Goal: Information Seeking & Learning: Find specific fact

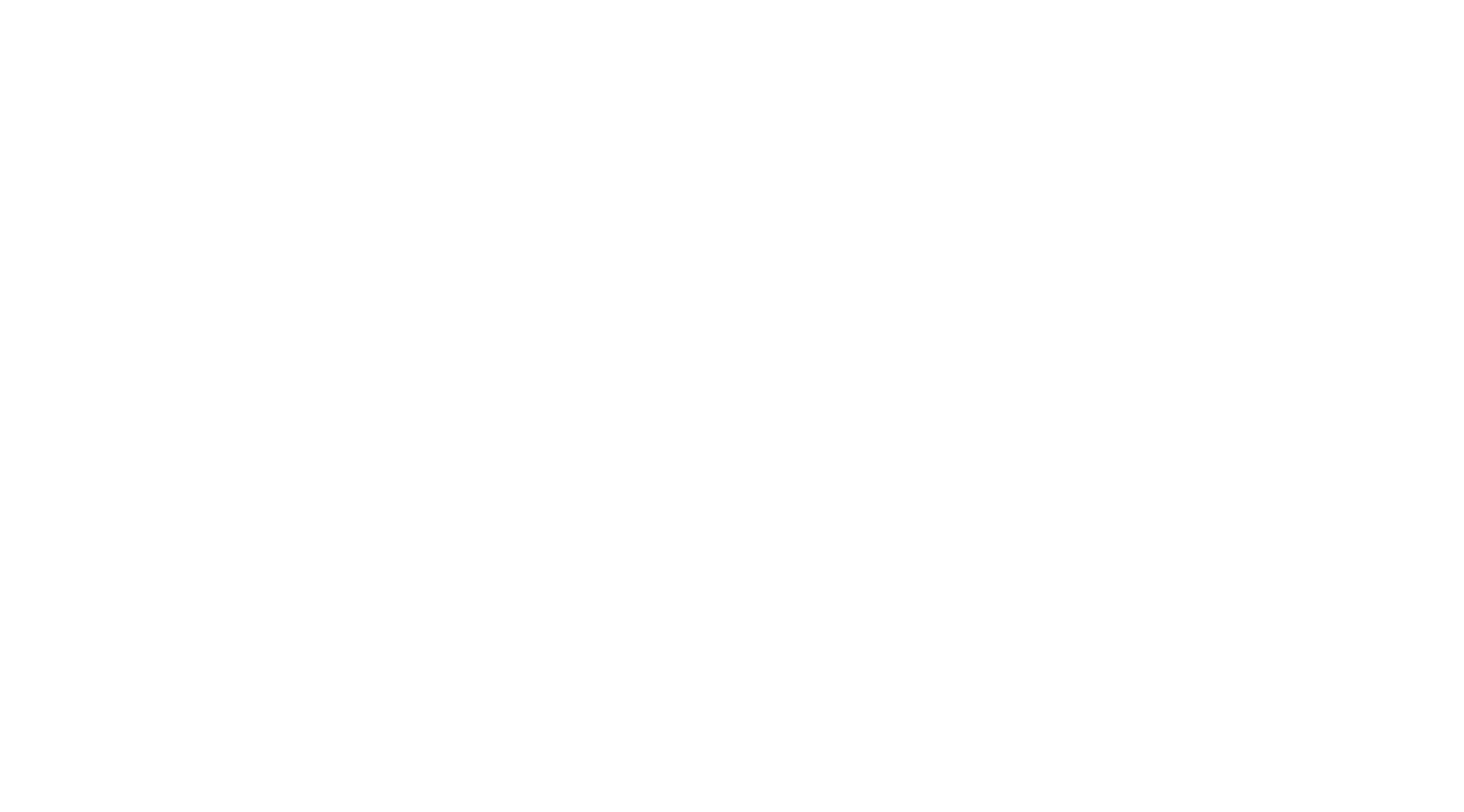
click at [486, 18] on div at bounding box center [732, 406] width 1464 height 812
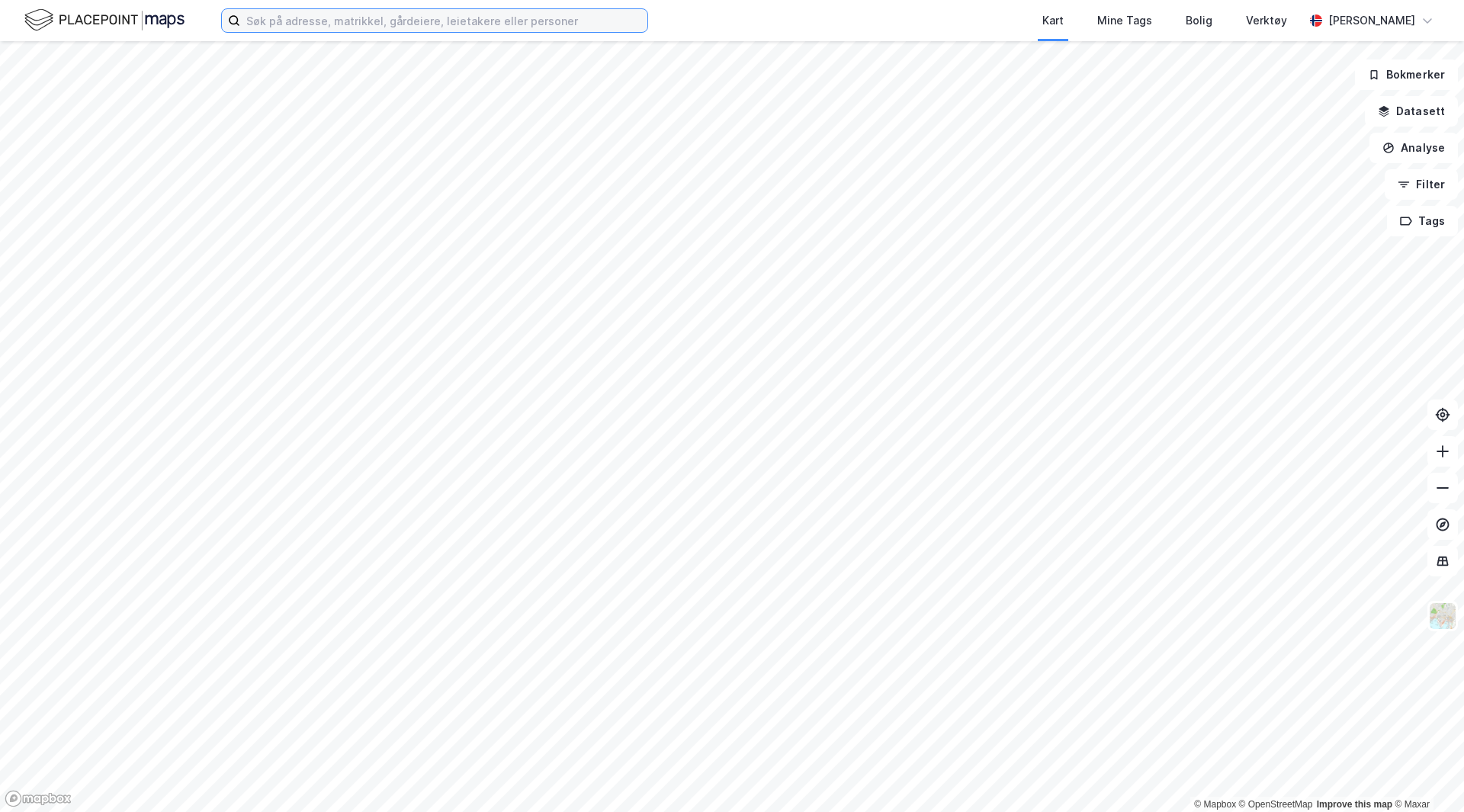
click at [481, 13] on input at bounding box center [444, 21] width 407 height 23
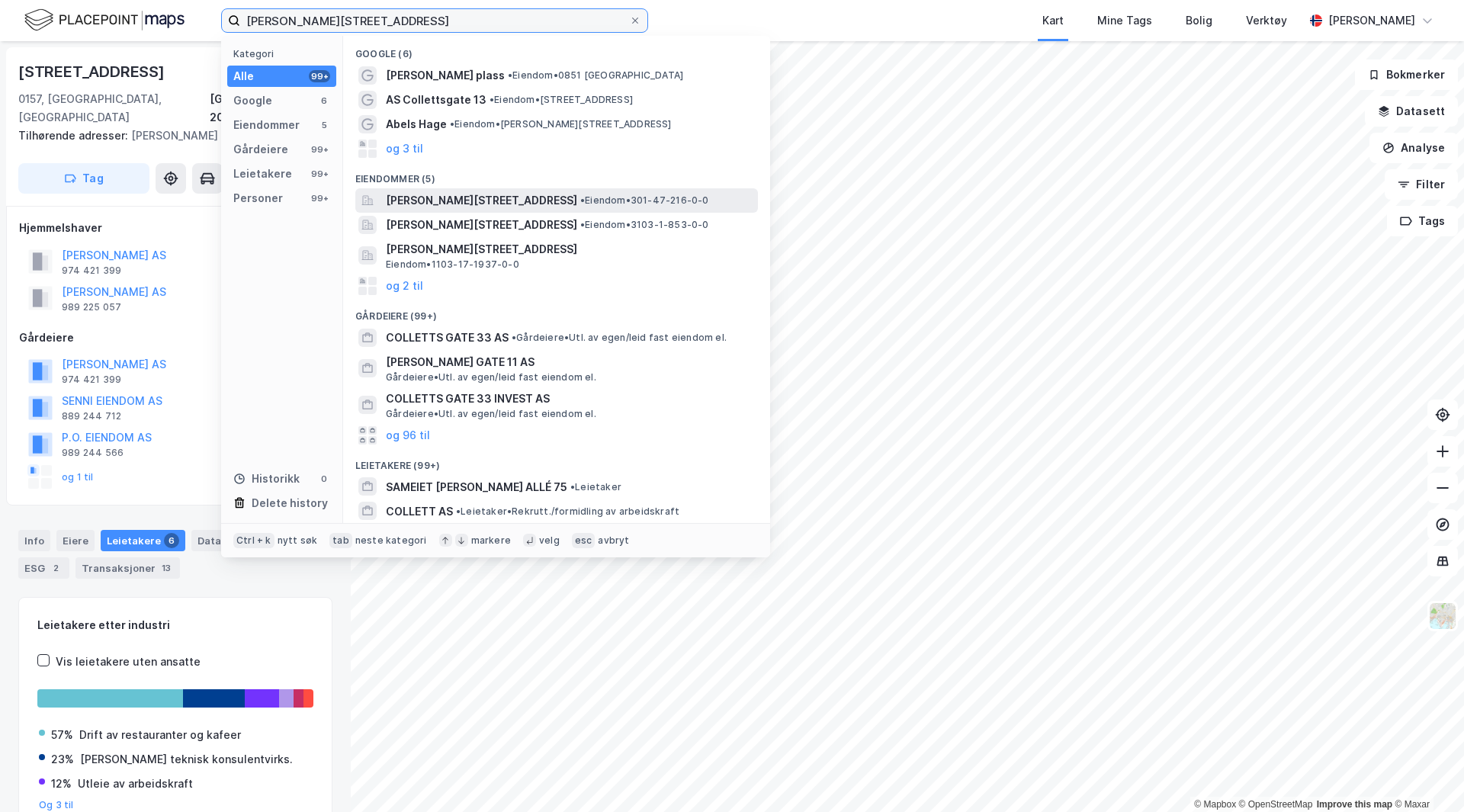
type input "[PERSON_NAME][STREET_ADDRESS]"
click at [460, 210] on div "[PERSON_NAME][STREET_ADDRESS] • Eiendom • 301-47-216-0-0" at bounding box center [556, 200] width 403 height 24
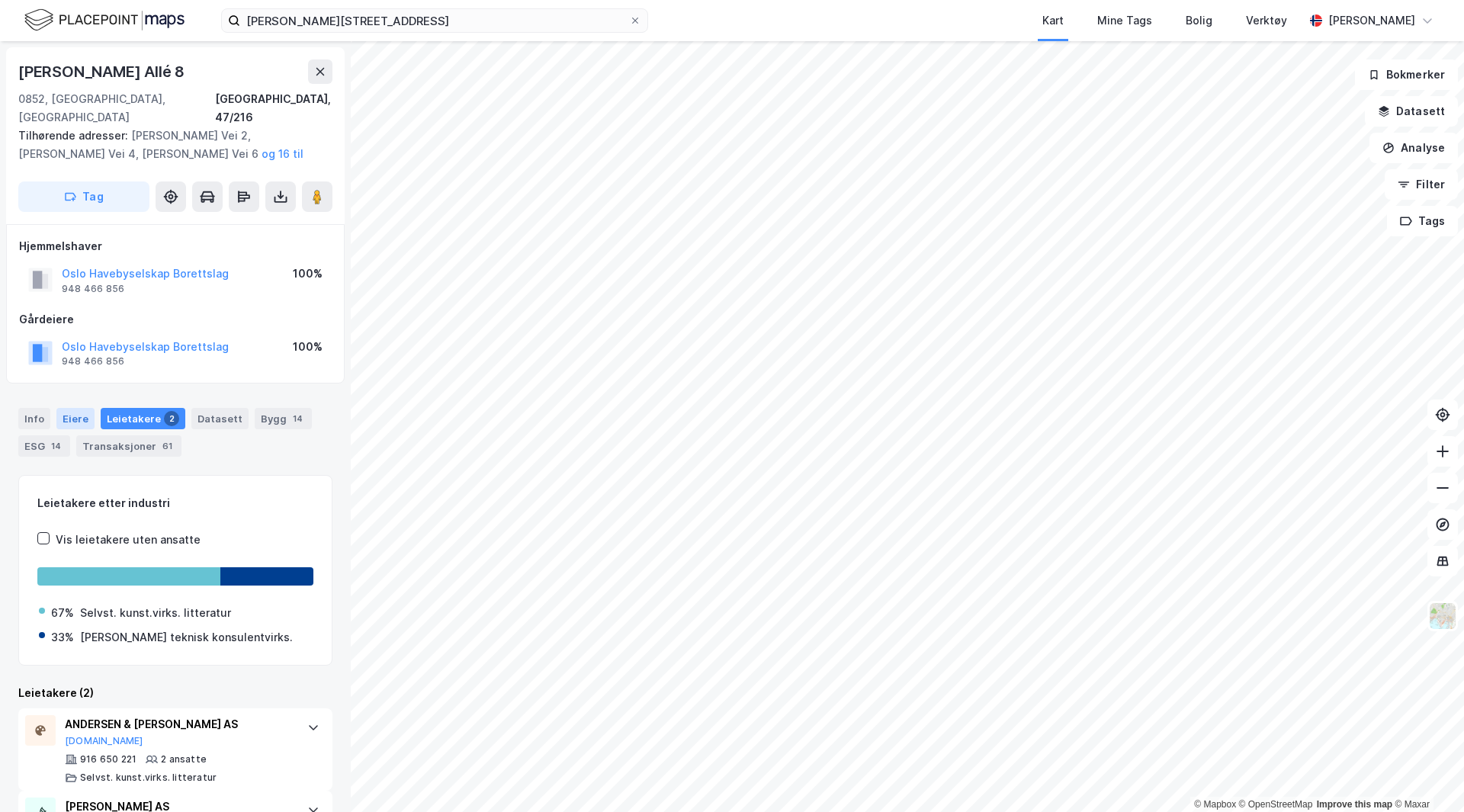
click at [72, 408] on div "Eiere" at bounding box center [75, 418] width 38 height 21
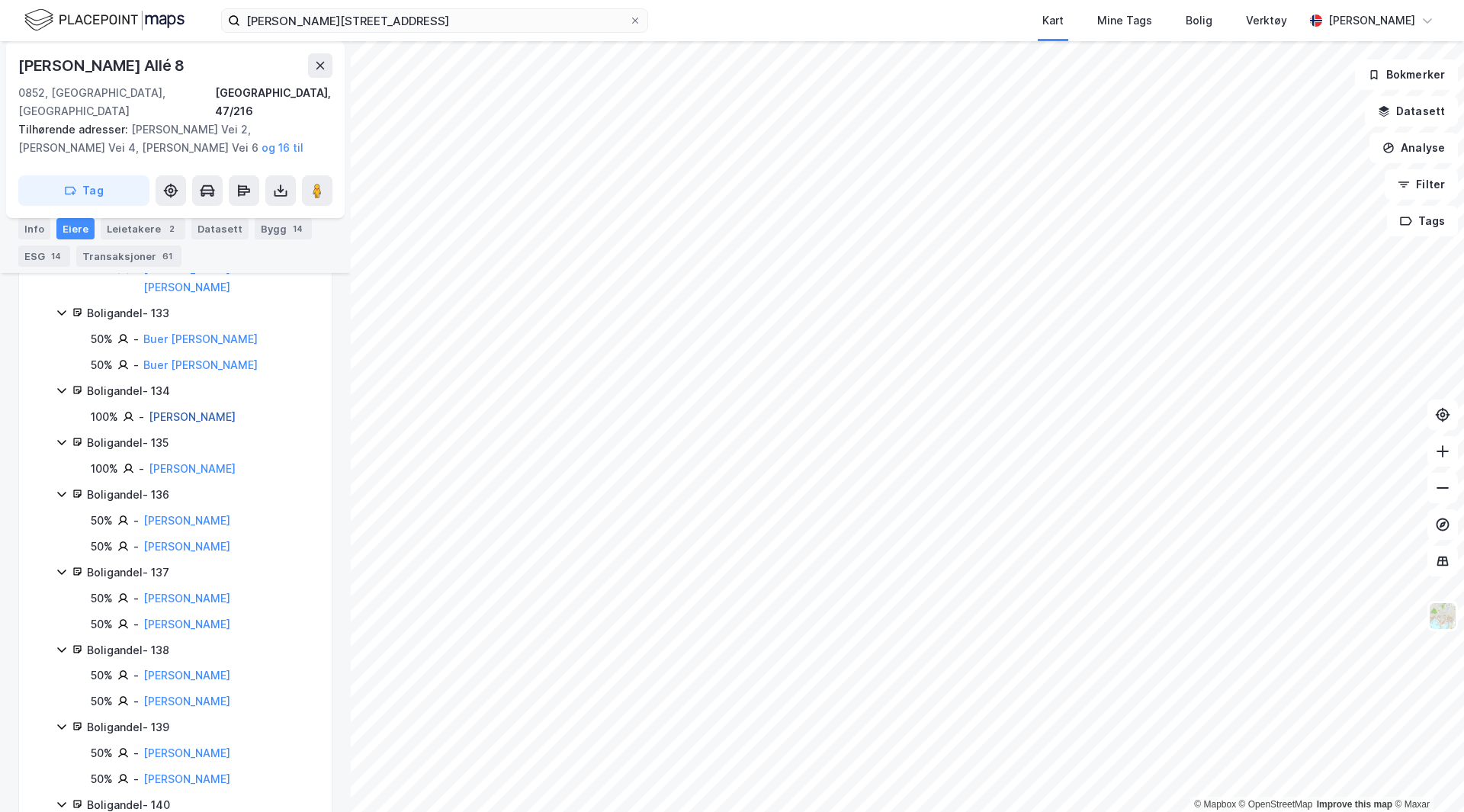
scroll to position [508, 0]
